Goal: Information Seeking & Learning: Learn about a topic

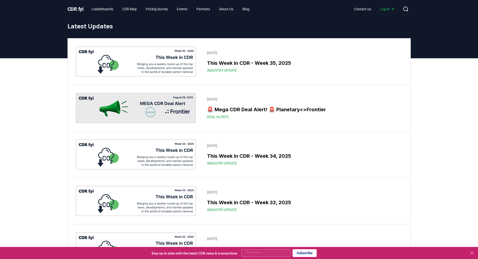
click at [150, 52] on img at bounding box center [136, 61] width 121 height 30
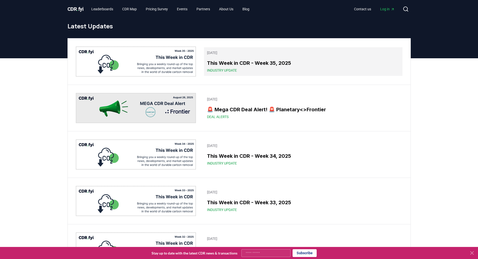
click at [261, 65] on h3 "This Week in CDR - Week 35, 2025" at bounding box center [303, 63] width 192 height 8
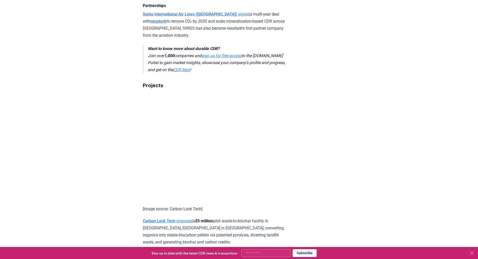
scroll to position [553, 0]
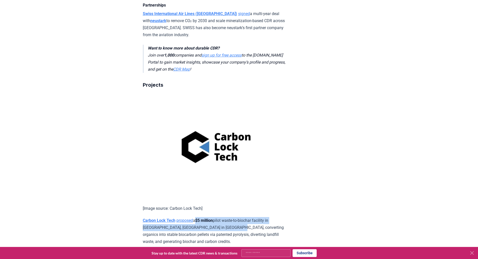
drag, startPoint x: 201, startPoint y: 120, endPoint x: 233, endPoint y: 130, distance: 33.8
click at [233, 217] on p "Carbon Lock Tech proposed a $5 million pilot waste-to-biochar facility in [GEOG…" at bounding box center [216, 231] width 147 height 28
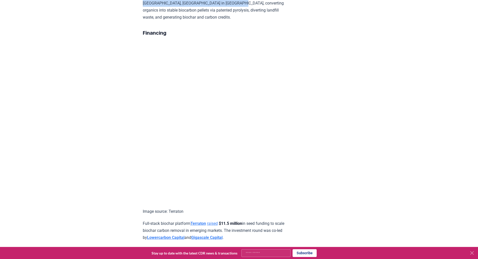
scroll to position [779, 0]
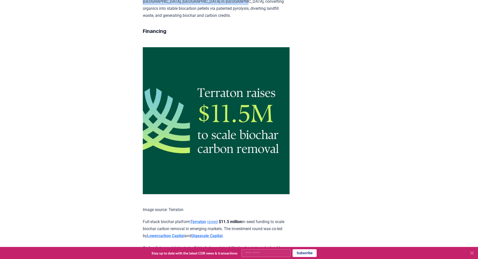
drag, startPoint x: 293, startPoint y: 162, endPoint x: 254, endPoint y: 162, distance: 39.2
click at [254, 162] on article "[DATE] This Week in CDR - Week 35, 2025 We are back with another edition of Thi…" at bounding box center [239, 104] width 193 height 1730
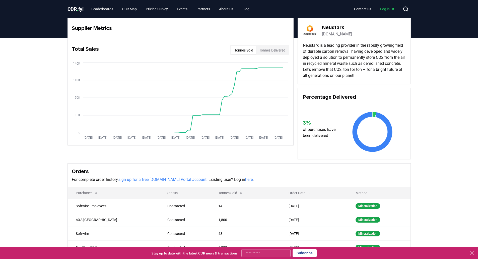
click at [334, 34] on link "neustark.com" at bounding box center [337, 34] width 30 height 6
